Goal: Information Seeking & Learning: Compare options

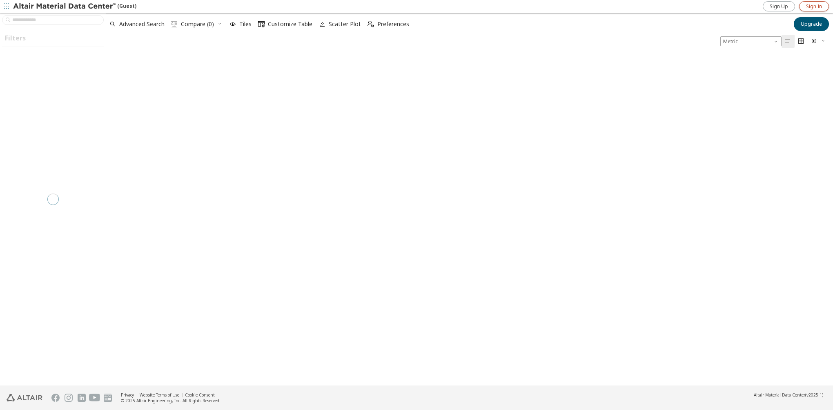
click at [415, 4] on span "Sign In" at bounding box center [814, 6] width 16 height 7
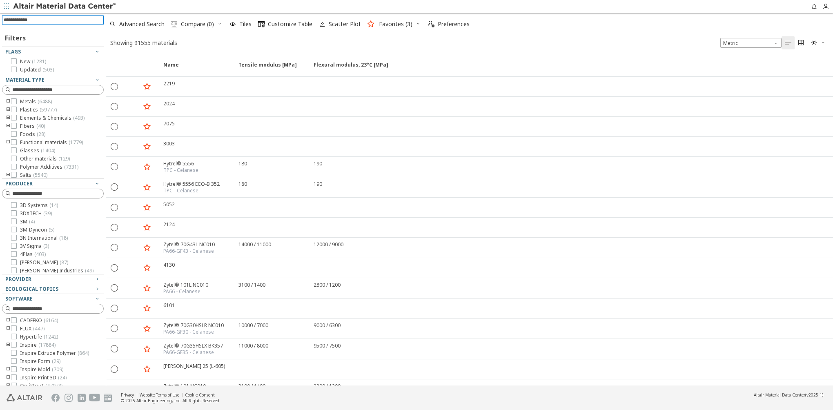
click at [47, 20] on input at bounding box center [54, 20] width 100 height 9
type input "**"
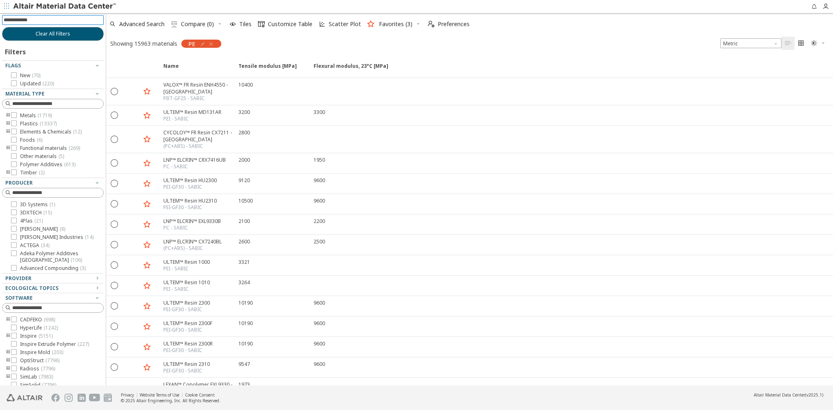
click at [9, 124] on icon "toogle group" at bounding box center [8, 124] width 6 height 7
click at [22, 132] on icon "toogle group" at bounding box center [21, 132] width 6 height 7
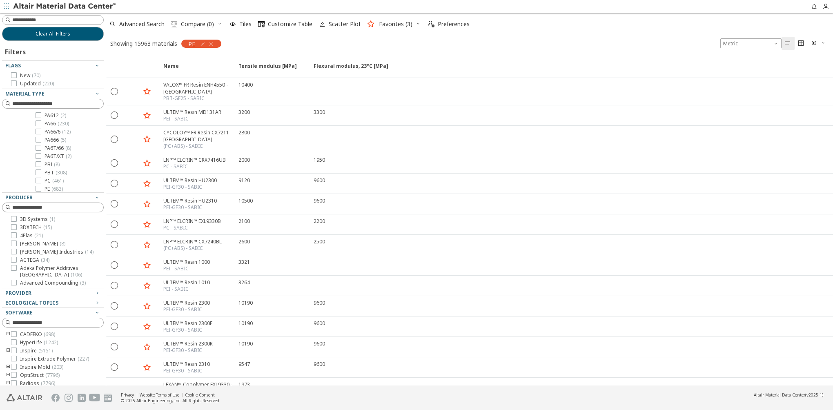
scroll to position [204, 0]
click at [39, 148] on icon at bounding box center [39, 148] width 6 height 6
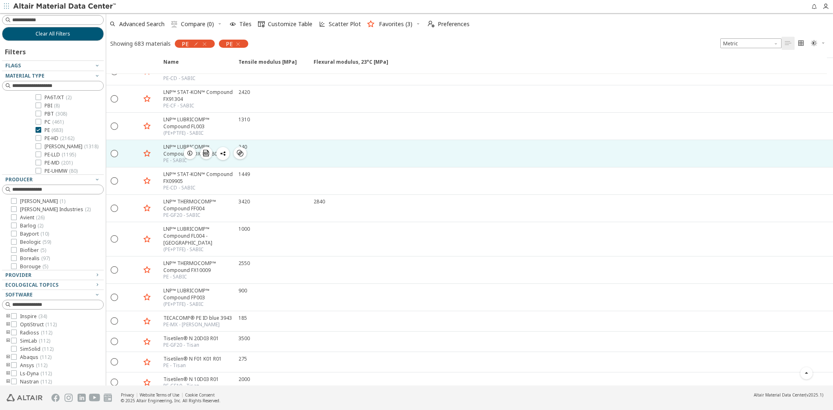
scroll to position [123, 0]
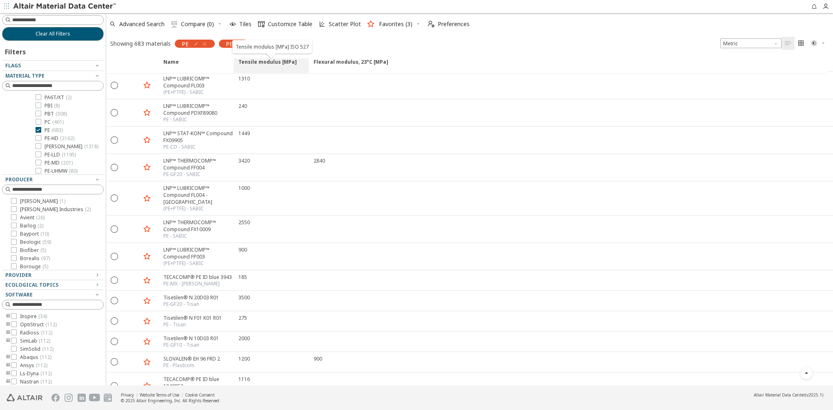
click at [277, 61] on span "Tensile modulus [MPa]" at bounding box center [268, 65] width 58 height 15
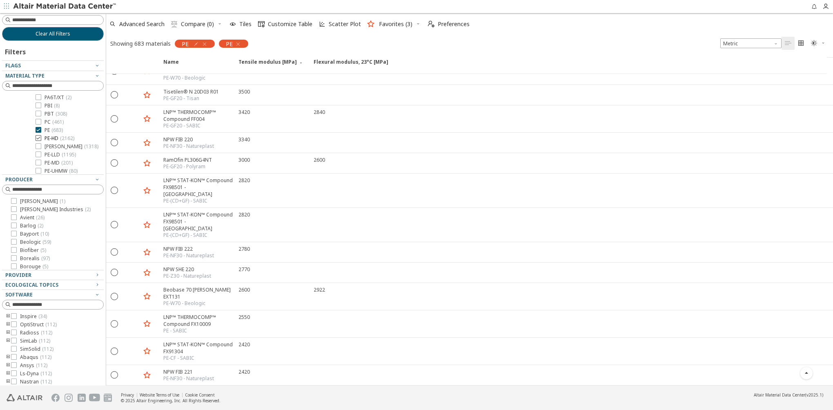
click at [39, 139] on icon at bounding box center [39, 138] width 6 height 6
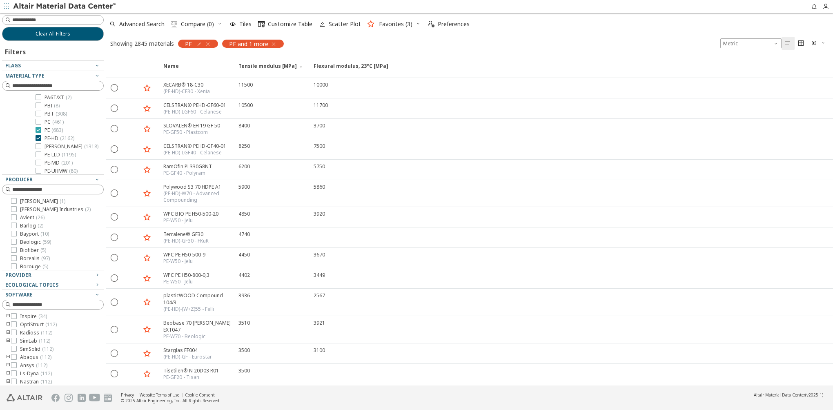
click at [40, 129] on icon at bounding box center [39, 130] width 6 height 6
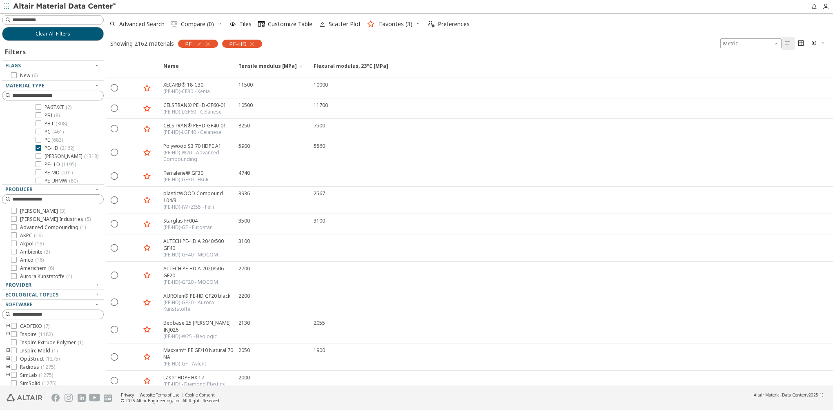
drag, startPoint x: 211, startPoint y: 43, endPoint x: 228, endPoint y: 77, distance: 38.2
click at [211, 43] on icon "button" at bounding box center [208, 44] width 7 height 7
click at [261, 65] on span "Tensile modulus [MPa]" at bounding box center [268, 69] width 58 height 15
click at [299, 66] on icon at bounding box center [301, 66] width 5 height 5
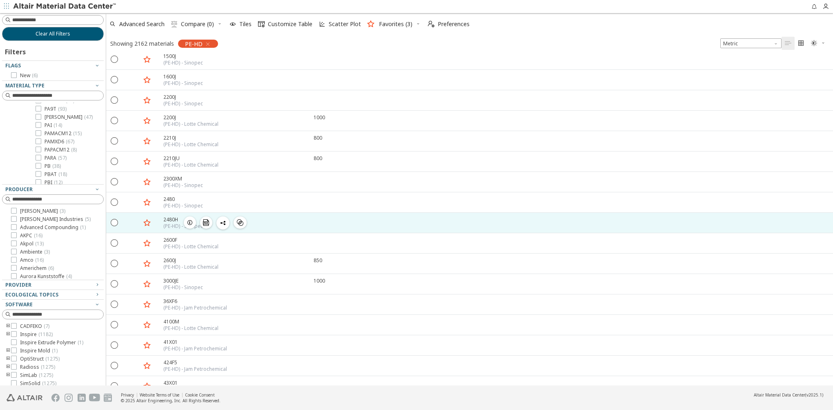
scroll to position [82, 0]
